Goal: Entertainment & Leisure: Consume media (video, audio)

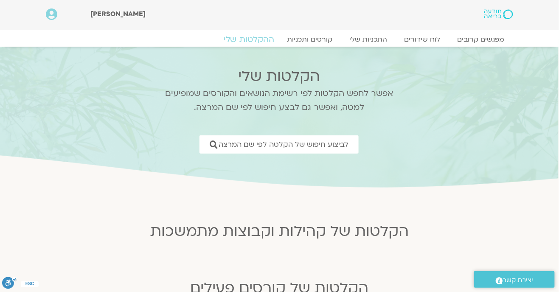
click at [258, 36] on link "ההקלטות שלי" at bounding box center [249, 39] width 71 height 10
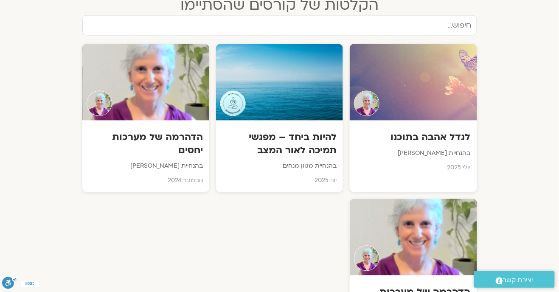
scroll to position [378, 0]
click at [189, 171] on div "הדהרמה של מערכות יחסים בהנחיית [PERSON_NAME] [DATE]" at bounding box center [146, 157] width 128 height 73
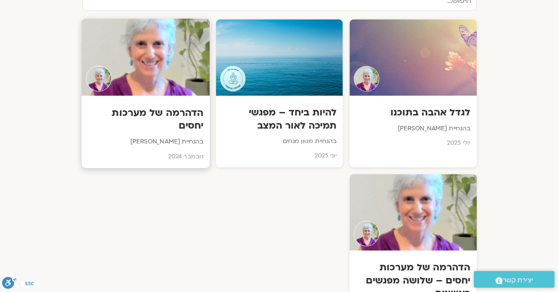
scroll to position [405, 0]
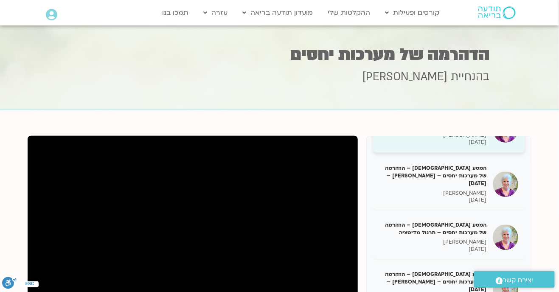
click at [429, 148] on div "הדהרמה של מערכות יחסים – מפגש שני 05/12/24 סנדיה בר קמה 05/12/2024" at bounding box center [449, 130] width 152 height 45
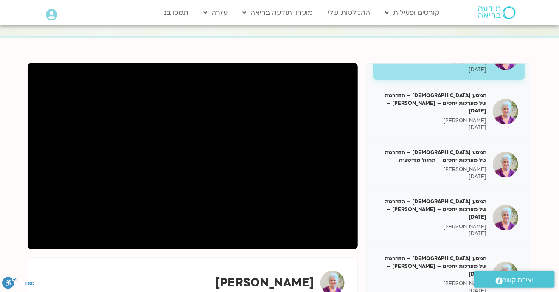
scroll to position [76, 0]
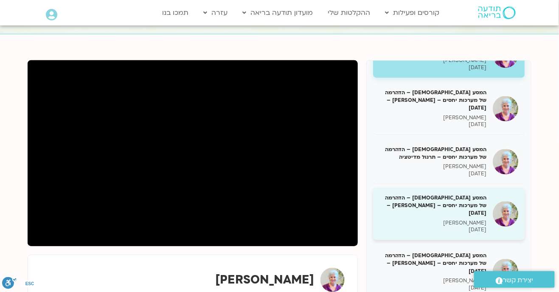
click at [456, 194] on h5 "המסע הבודהיסטי – הדהרמה של מערכות יחסים – סנדיה – 19/12/24" at bounding box center [433, 205] width 107 height 23
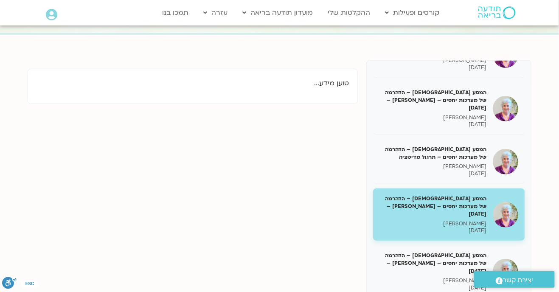
click at [248, 169] on div "הדהרמה של מערכות יחסים – מפגש ראשון 28/11/24 סנדיה בר קמה 28/11/2024 הדהרמה של …" at bounding box center [280, 208] width 504 height 297
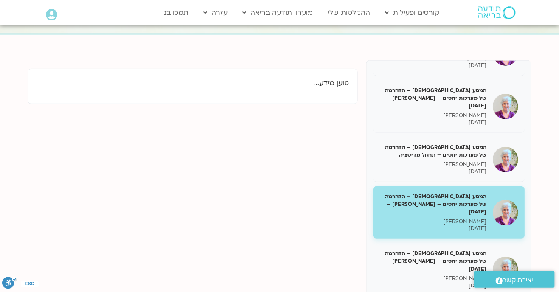
scroll to position [87, 0]
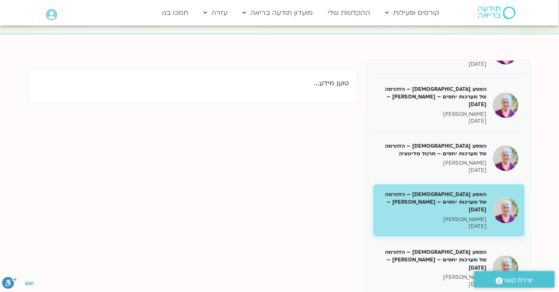
click at [429, 216] on p "סנדיה בר קמה" at bounding box center [433, 219] width 107 height 7
click at [414, 196] on h5 "המסע הבודהיסטי – הדהרמה של מערכות יחסים – סנדיה – 19/12/24" at bounding box center [433, 202] width 107 height 23
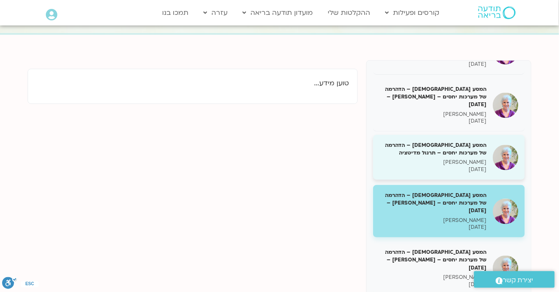
click at [427, 145] on h5 "המסע הבודהיסטי – הדהרמה של מערכות יחסים – תרגול מדיטציה" at bounding box center [433, 148] width 107 height 15
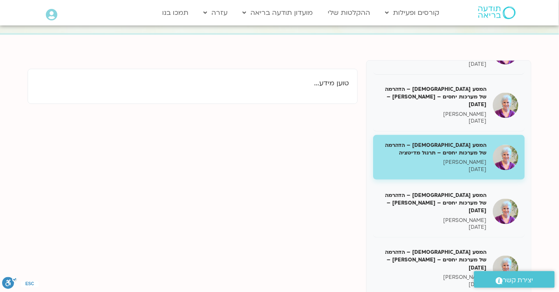
click at [418, 141] on h5 "המסע הבודהיסטי – הדהרמה של מערכות יחסים – תרגול מדיטציה" at bounding box center [433, 148] width 107 height 15
click at [234, 290] on div "הדהרמה של מערכות יחסים – מפגש ראשון 28/11/24 סנדיה בר קמה 28/11/2024 הדהרמה של …" at bounding box center [280, 208] width 504 height 297
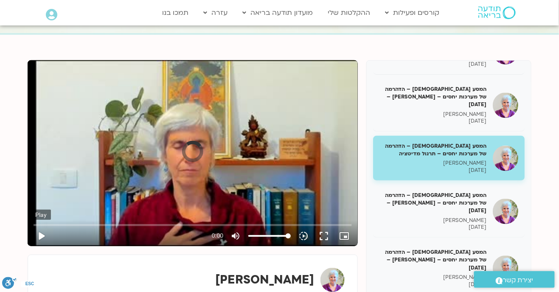
click at [44, 236] on button "play_arrow" at bounding box center [41, 236] width 20 height 20
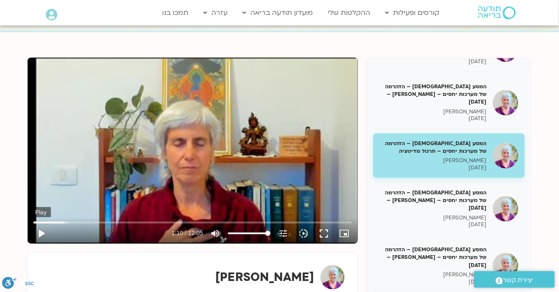
click at [45, 239] on button "play_arrow" at bounding box center [41, 233] width 20 height 20
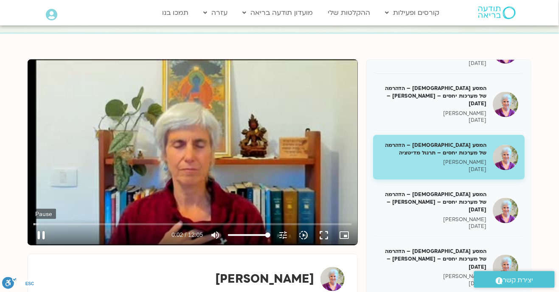
scroll to position [86, 0]
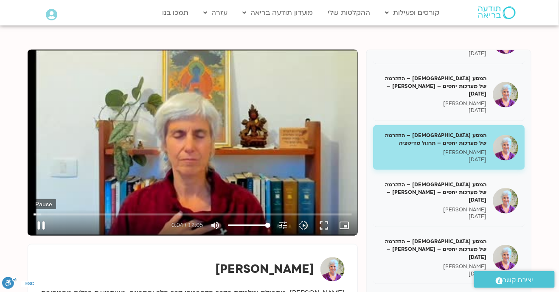
type input "4.604641"
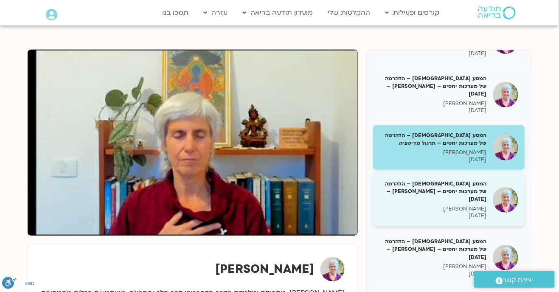
click at [471, 206] on p "סנדיה בר קמה" at bounding box center [433, 209] width 107 height 7
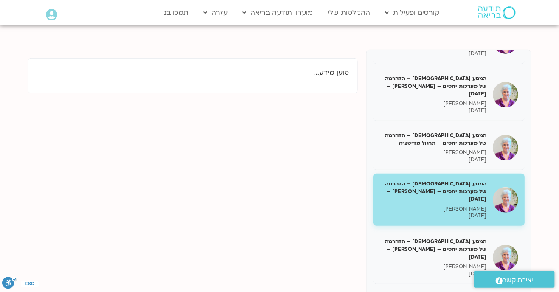
click at [470, 206] on p "סנדיה בר קמה" at bounding box center [433, 209] width 107 height 7
click at [473, 206] on p "סנדיה בר קמה" at bounding box center [433, 209] width 107 height 7
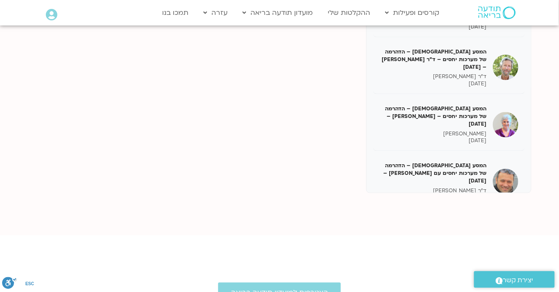
scroll to position [240, 0]
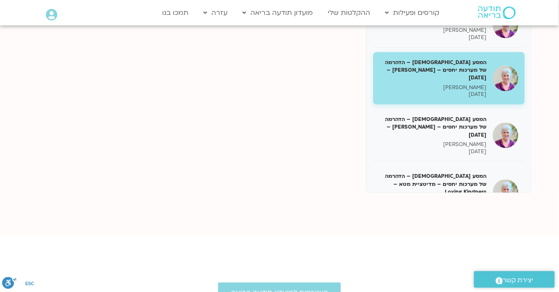
scroll to position [0, 0]
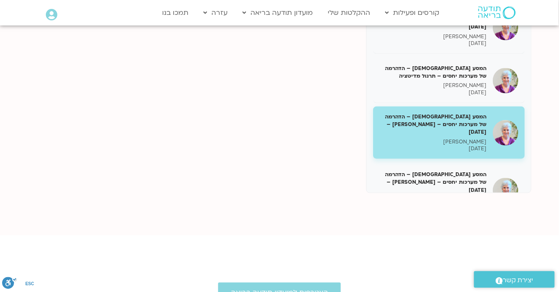
click at [425, 138] on p "סנדיה בר קמה" at bounding box center [433, 141] width 107 height 7
click at [245, 170] on div "הדהרמה של מערכות יחסים – מפגש ראשון 28/11/24 סנדיה בר קמה 28/11/2024 הדהרמה של …" at bounding box center [280, 44] width 504 height 297
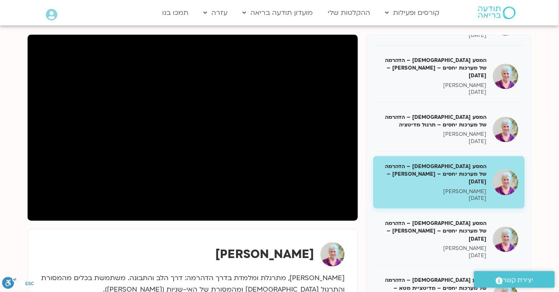
scroll to position [90, 0]
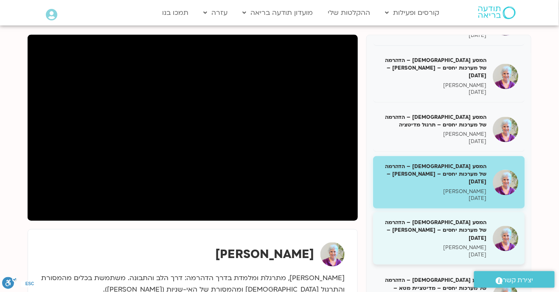
click at [501, 226] on img at bounding box center [505, 238] width 25 height 25
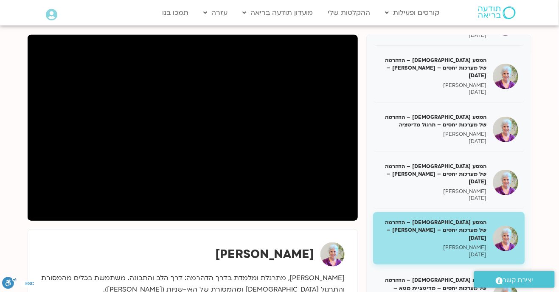
click at [450, 244] on p "סנדיה בר קמה" at bounding box center [433, 247] width 107 height 7
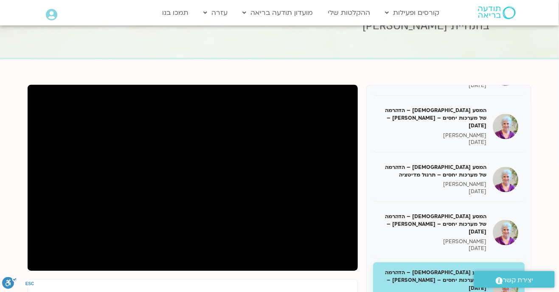
scroll to position [59, 0]
